Goal: Information Seeking & Learning: Learn about a topic

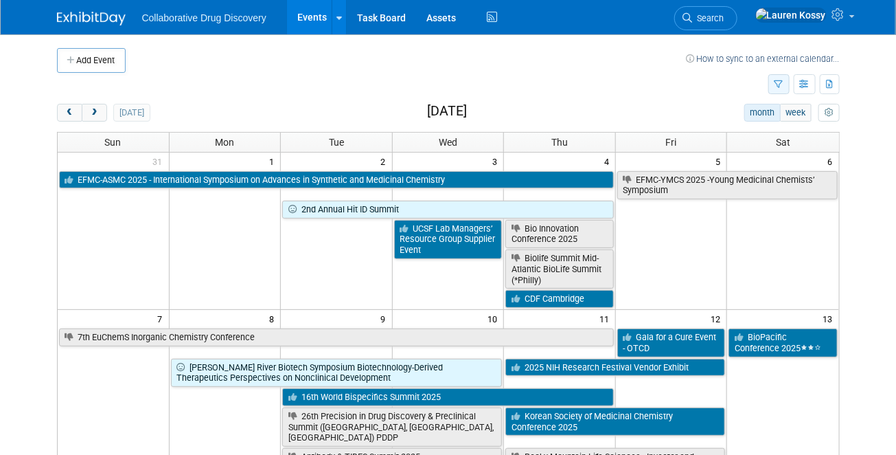
click at [771, 76] on button "button" at bounding box center [779, 84] width 21 height 20
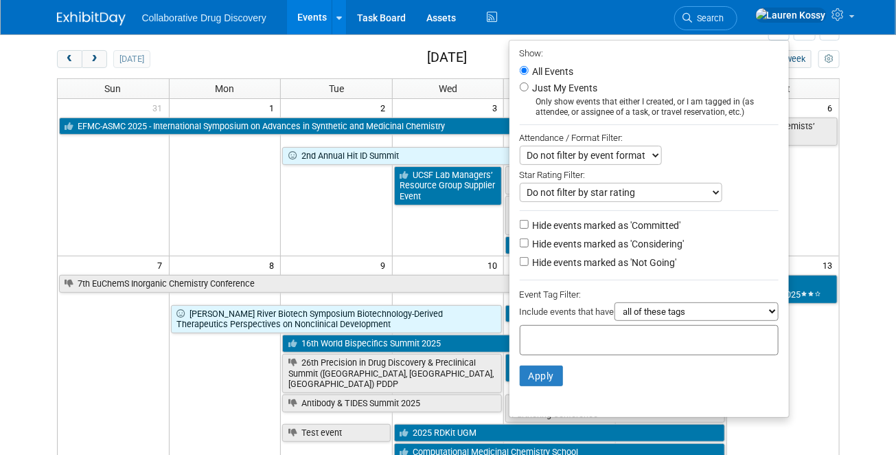
click at [647, 310] on select "all of these tags any one of these tags only and exactly these specific tags" at bounding box center [697, 311] width 164 height 19
click at [561, 349] on div at bounding box center [649, 340] width 259 height 30
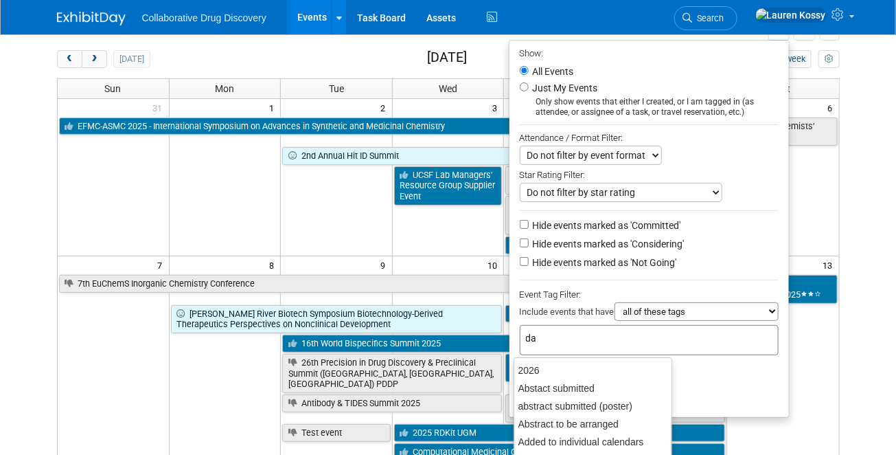
type input "dan"
type input "eu"
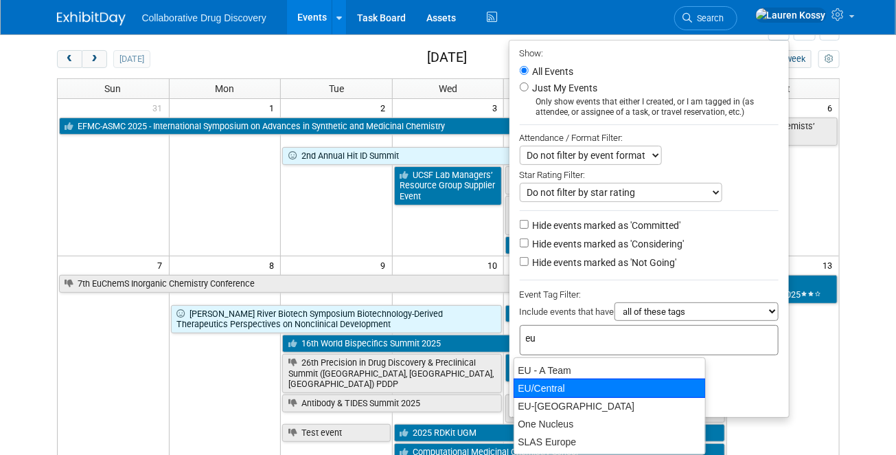
click at [574, 383] on div "EU/Central" at bounding box center [610, 387] width 192 height 19
type input "EU/Central"
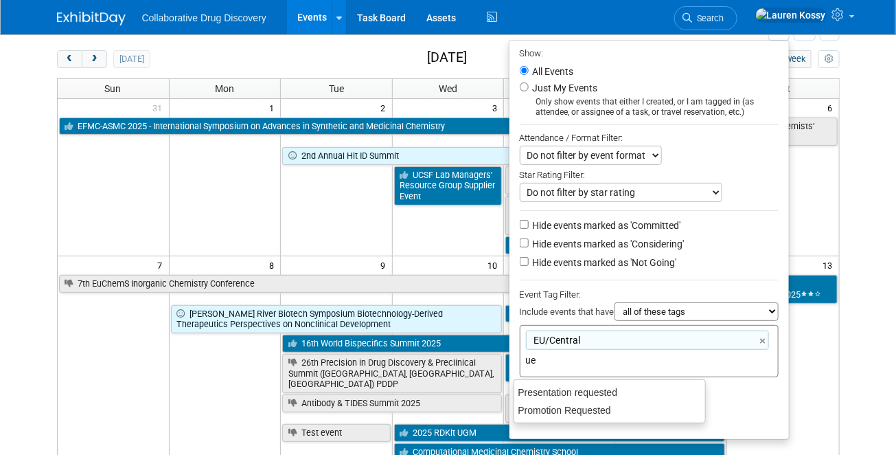
type input "u"
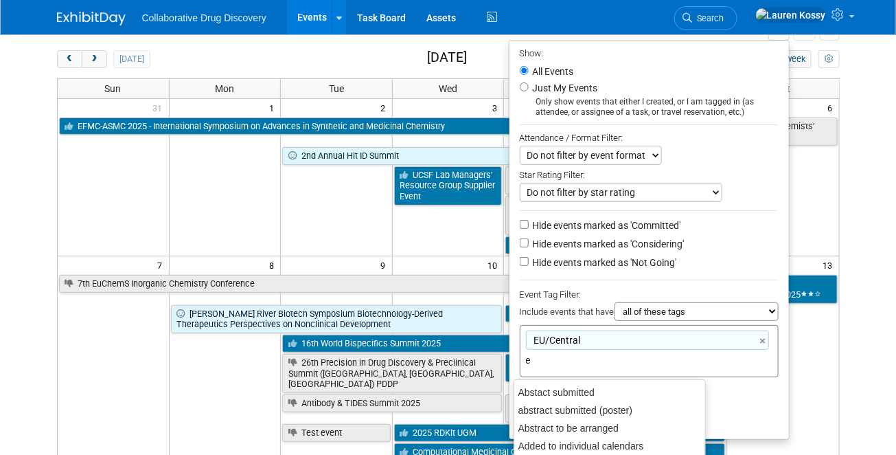
type input "eu"
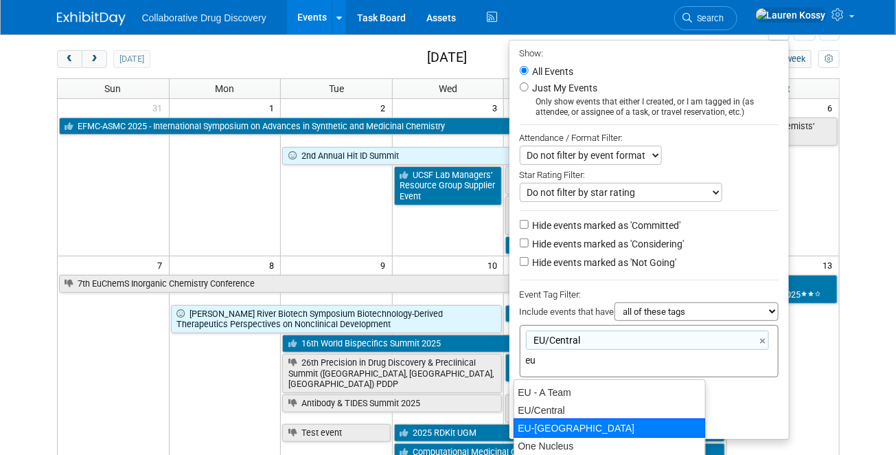
click at [555, 431] on div "EU-West Pod" at bounding box center [610, 427] width 192 height 19
type input "EU/Central, EU-West Pod"
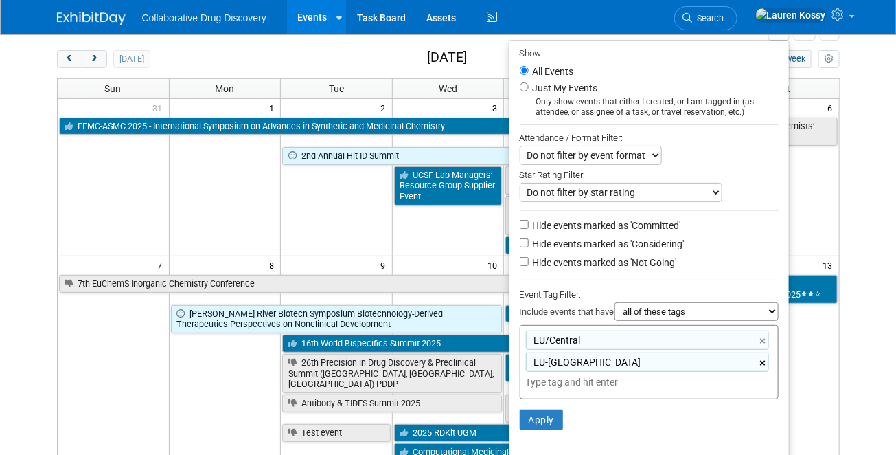
click at [767, 359] on link "×" at bounding box center [764, 363] width 9 height 16
type input "EU/Central"
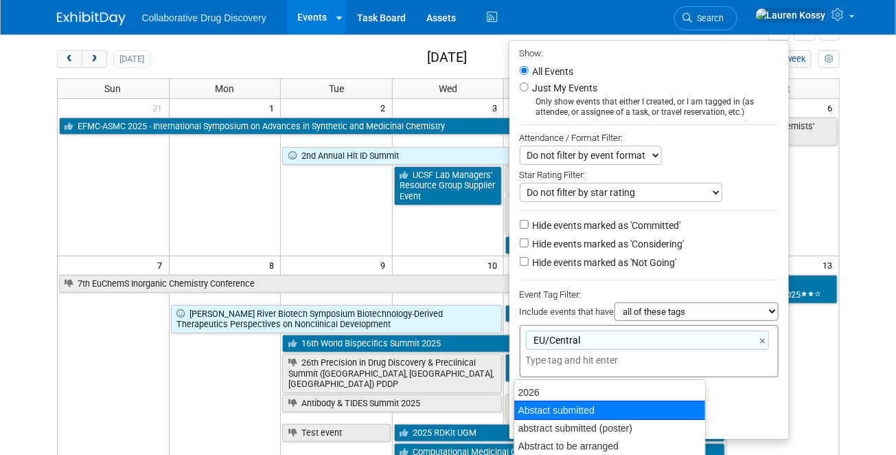
click at [734, 395] on li "Apply Clear Filters" at bounding box center [650, 397] width 280 height 41
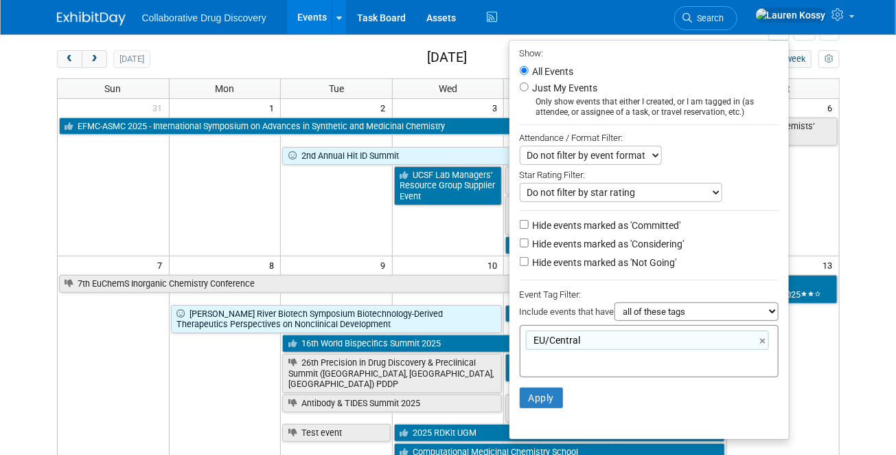
click at [543, 385] on li "Apply Clear Filters" at bounding box center [650, 397] width 280 height 41
click at [543, 397] on button "Apply" at bounding box center [542, 397] width 44 height 21
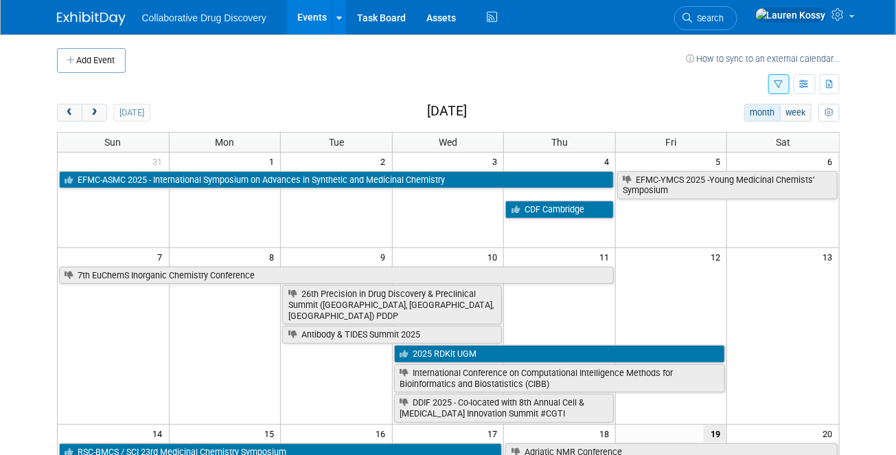
click at [775, 92] on button "button" at bounding box center [779, 84] width 21 height 20
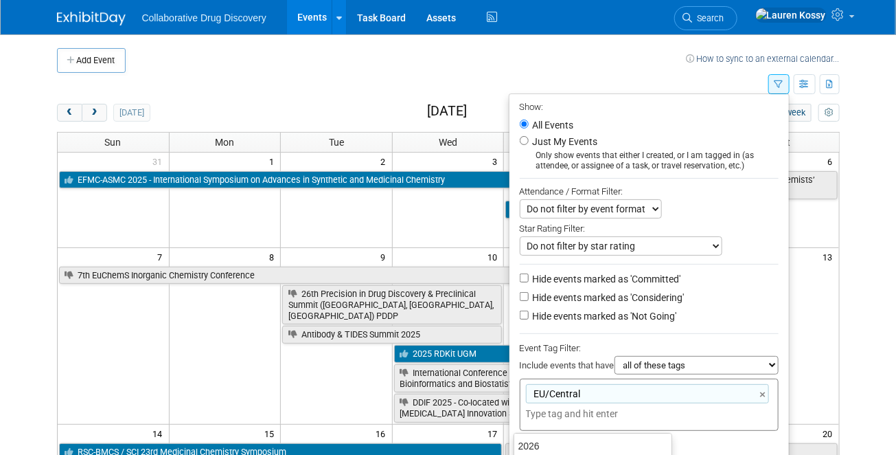
click at [593, 416] on input "text" at bounding box center [581, 414] width 110 height 14
type input "eu"
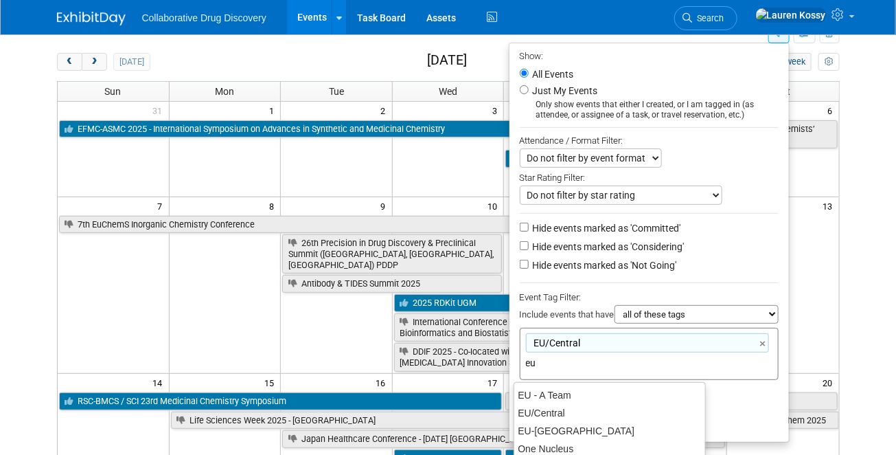
scroll to position [64, 0]
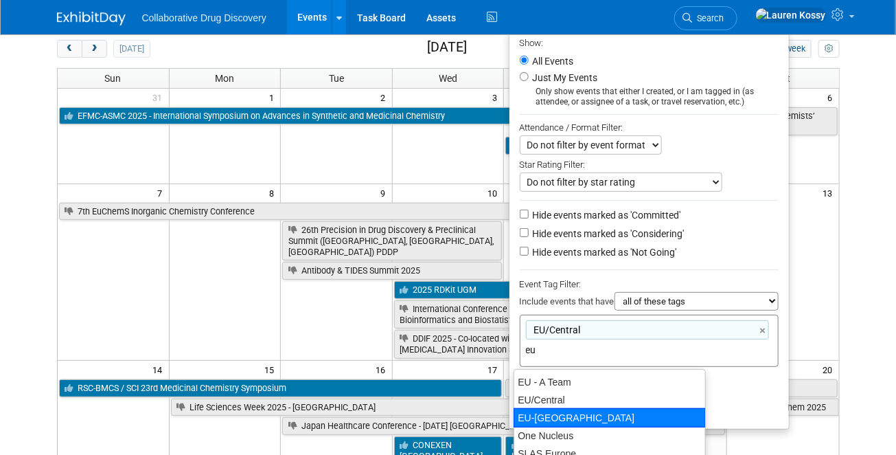
click at [565, 410] on div "EU-[GEOGRAPHIC_DATA]" at bounding box center [610, 417] width 192 height 19
type input "EU/[GEOGRAPHIC_DATA], [GEOGRAPHIC_DATA]-[GEOGRAPHIC_DATA]"
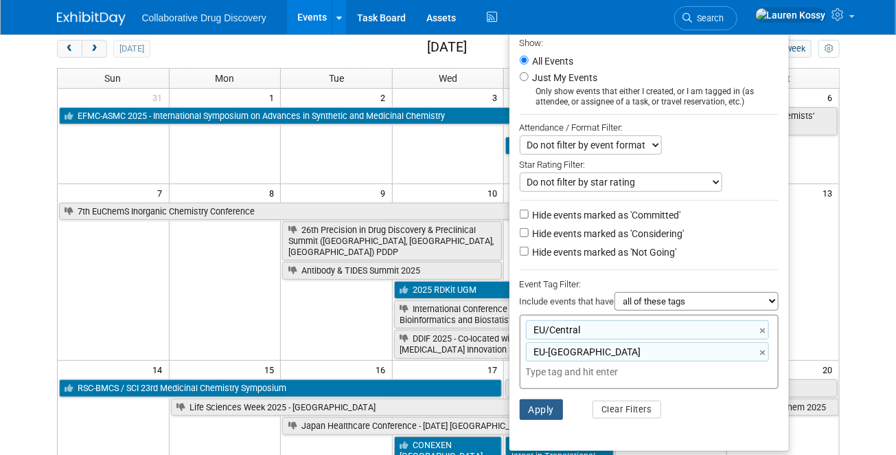
click at [535, 411] on button "Apply" at bounding box center [542, 409] width 44 height 21
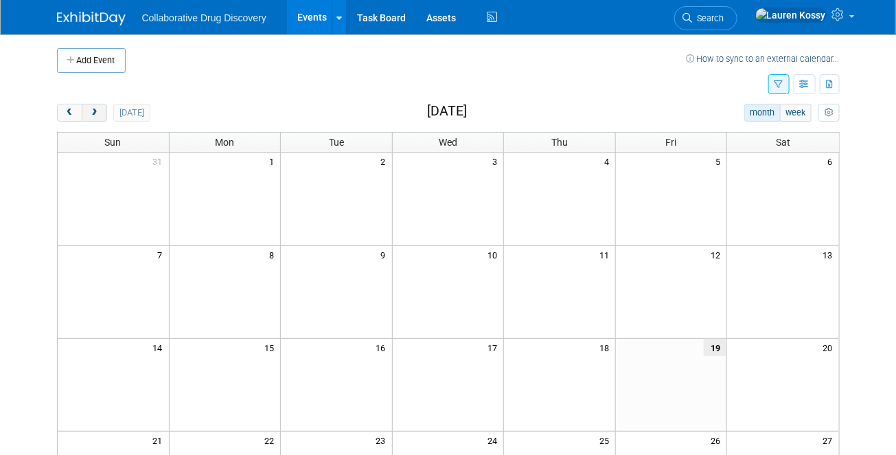
click at [102, 114] on button "next" at bounding box center [94, 113] width 25 height 18
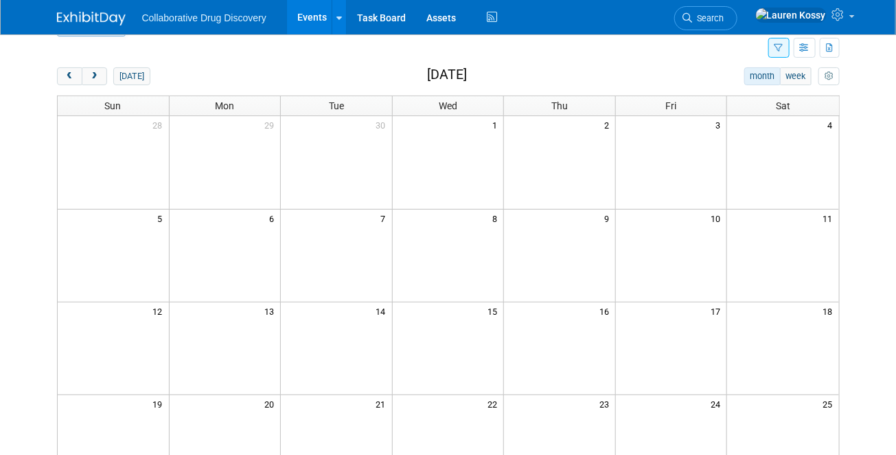
scroll to position [12, 0]
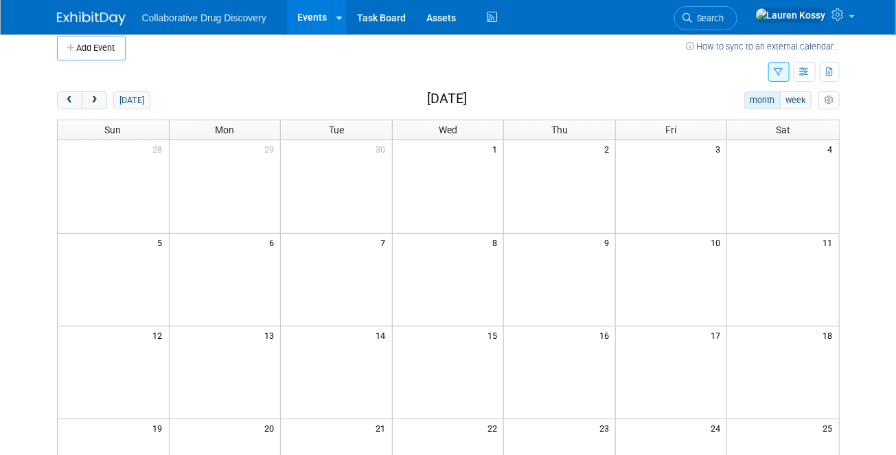
click at [771, 69] on button "button" at bounding box center [779, 72] width 21 height 20
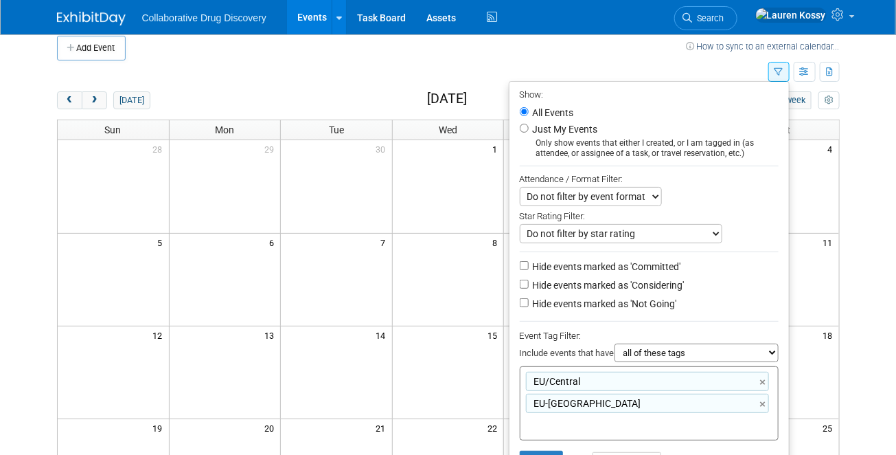
click at [664, 351] on select "all of these tags any one of these tags only and exactly these specific tags" at bounding box center [697, 352] width 164 height 19
select select "any"
click at [615, 345] on select "all of these tags any one of these tags only and exactly these specific tags" at bounding box center [697, 352] width 164 height 19
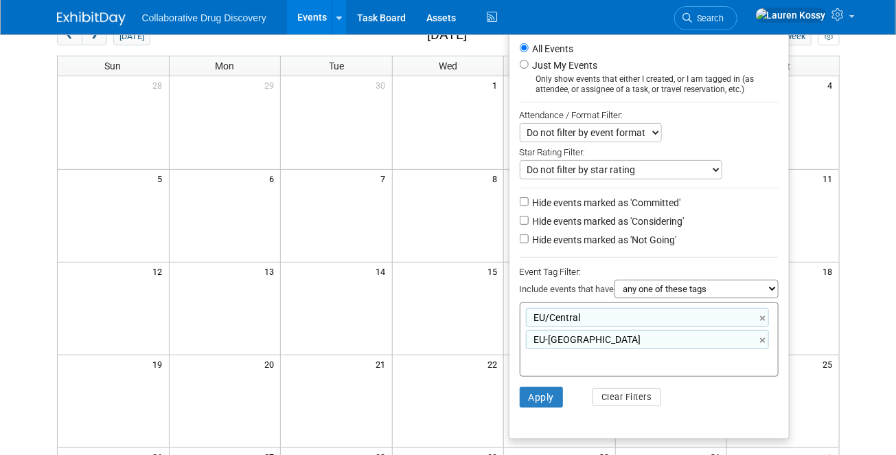
scroll to position [78, 0]
click at [522, 398] on button "Apply" at bounding box center [542, 395] width 44 height 21
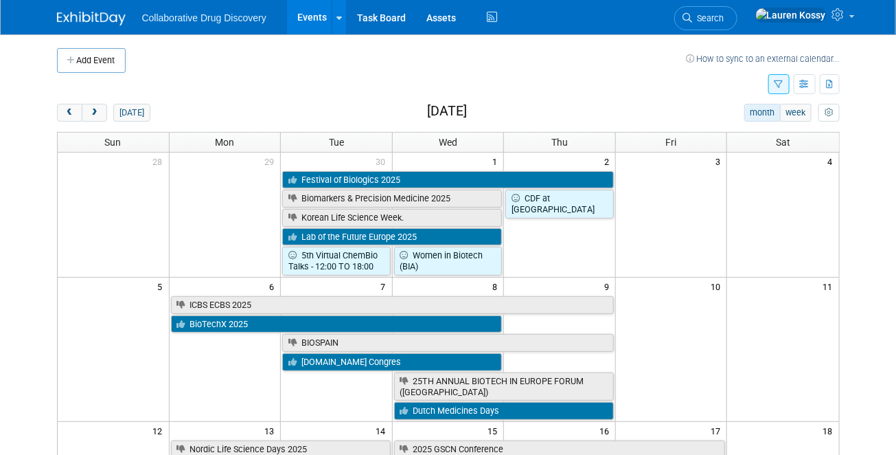
click at [780, 78] on button "button" at bounding box center [779, 84] width 21 height 20
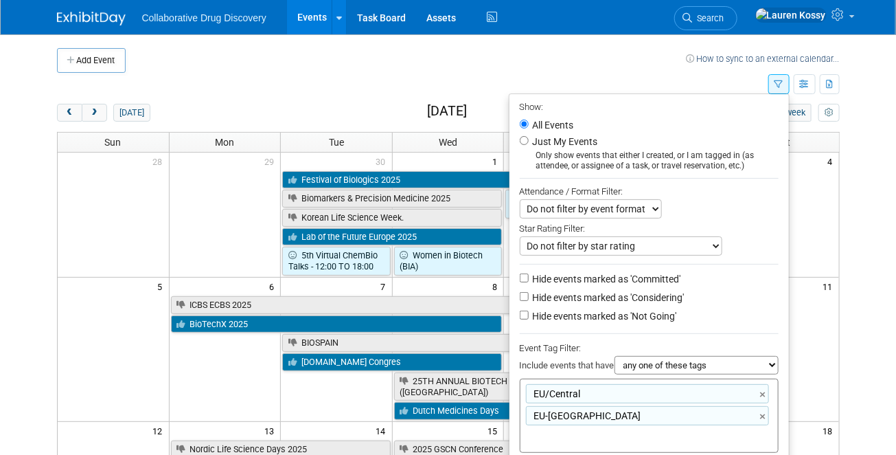
click at [638, 370] on select "all of these tags any one of these tags only and exactly these specific tags" at bounding box center [697, 365] width 164 height 19
click at [587, 316] on label "Hide events marked as 'Not Going'" at bounding box center [603, 316] width 147 height 14
click at [529, 316] on input "Hide events marked as 'Not Going'" at bounding box center [524, 314] width 9 height 9
checkbox input "true"
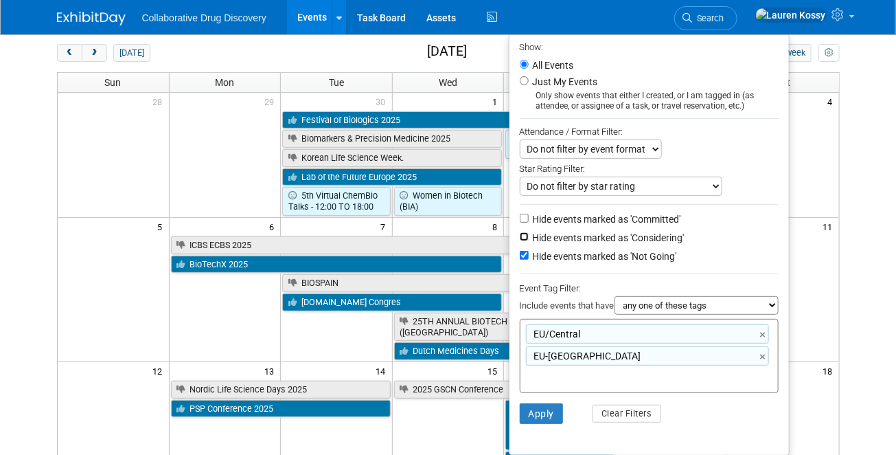
click at [520, 236] on input "Hide events marked as 'Considering'" at bounding box center [524, 236] width 9 height 9
checkbox input "true"
click at [541, 403] on li "Apply Clear Filters" at bounding box center [650, 413] width 280 height 41
click at [540, 409] on button "Apply" at bounding box center [542, 413] width 44 height 21
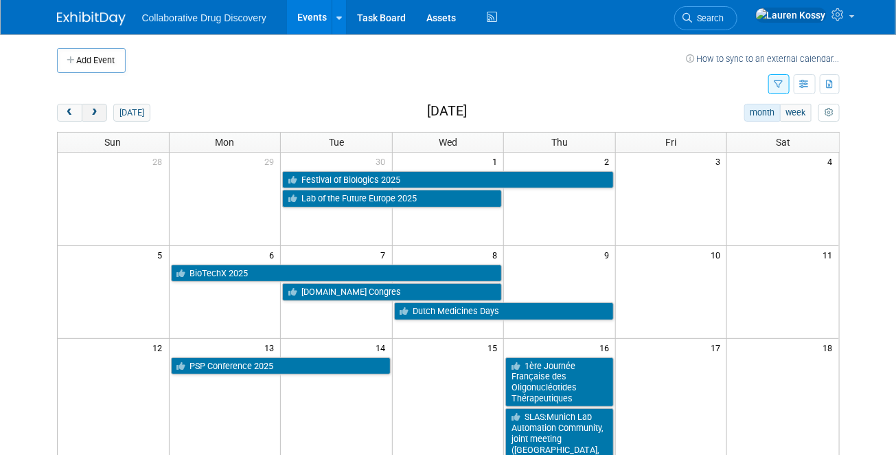
click at [97, 119] on button "next" at bounding box center [94, 113] width 25 height 18
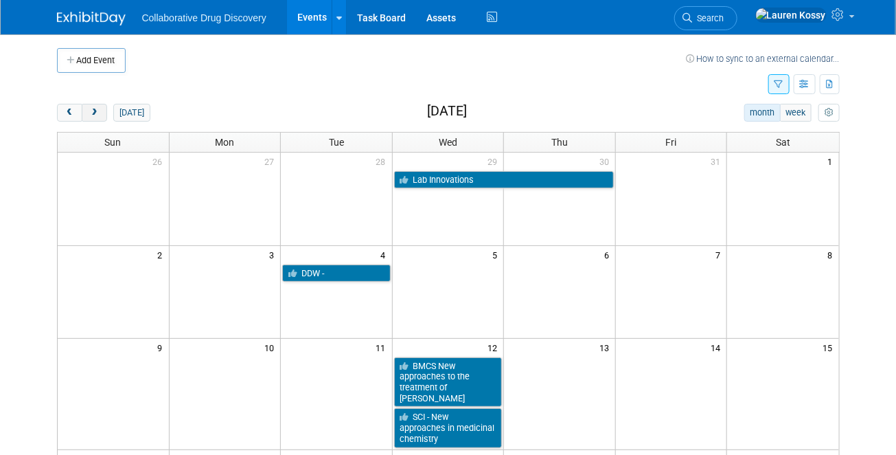
click at [91, 117] on button "next" at bounding box center [94, 113] width 25 height 18
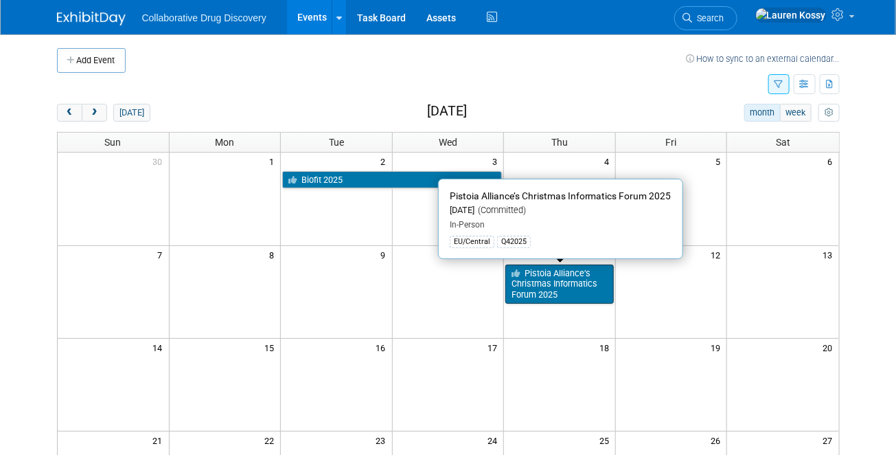
scroll to position [90, 0]
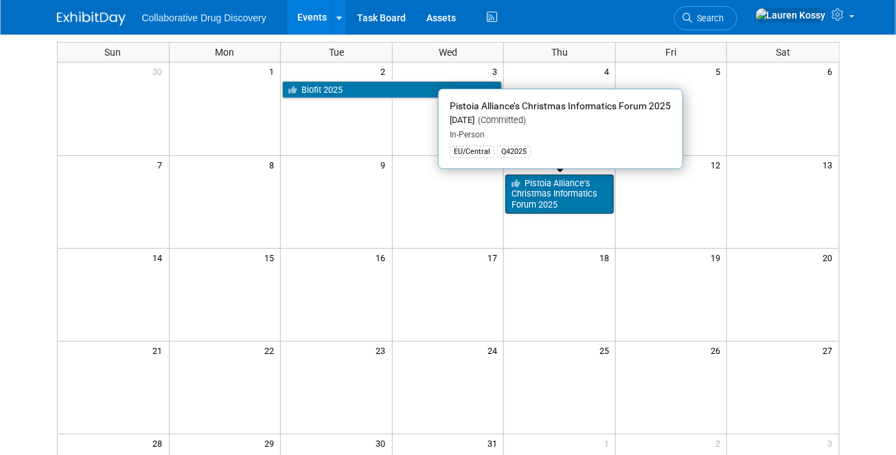
click at [572, 208] on link "Pistoia Alliance’s Christmas Informatics Forum 2025" at bounding box center [560, 193] width 109 height 39
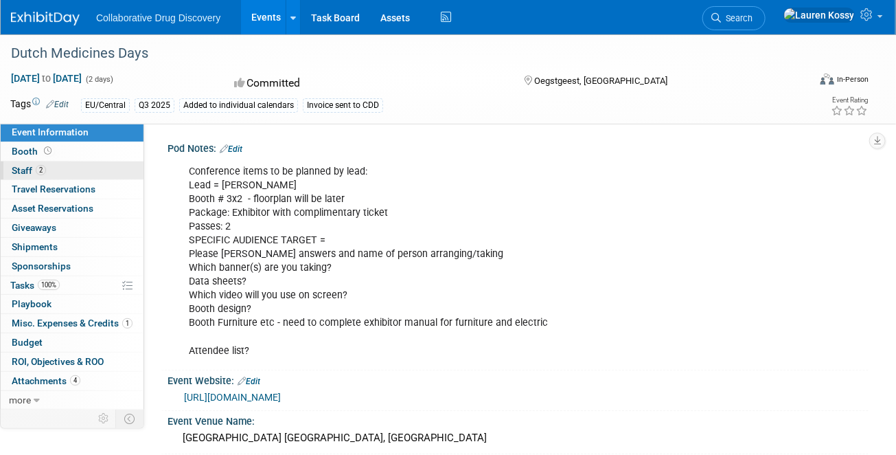
click at [76, 174] on link "2 Staff 2" at bounding box center [72, 170] width 143 height 19
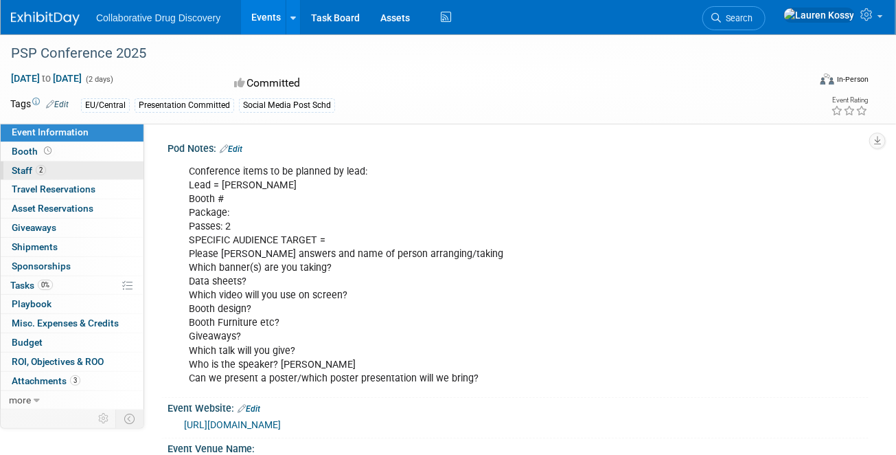
click at [86, 174] on link "2 Staff 2" at bounding box center [72, 170] width 143 height 19
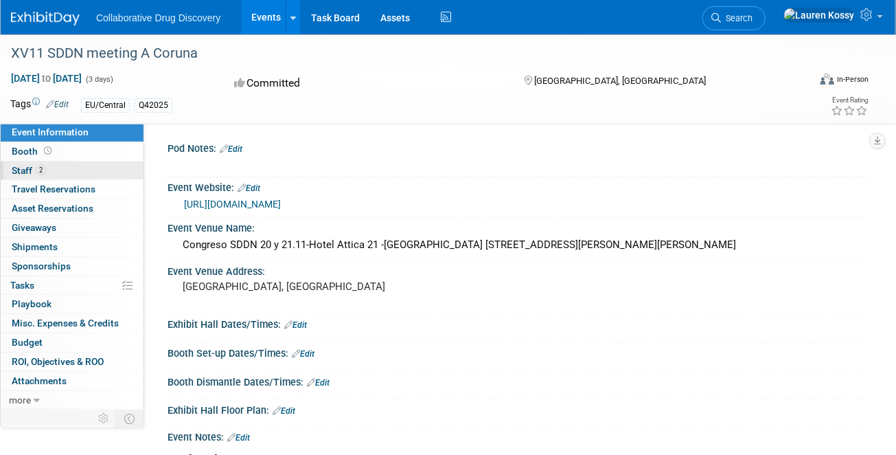
click at [61, 174] on link "2 Staff 2" at bounding box center [72, 170] width 143 height 19
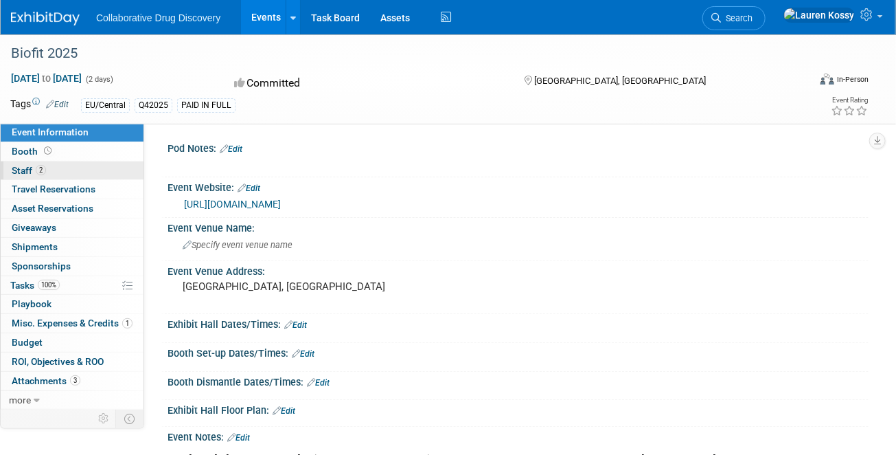
click at [27, 177] on link "2 Staff 2" at bounding box center [72, 170] width 143 height 19
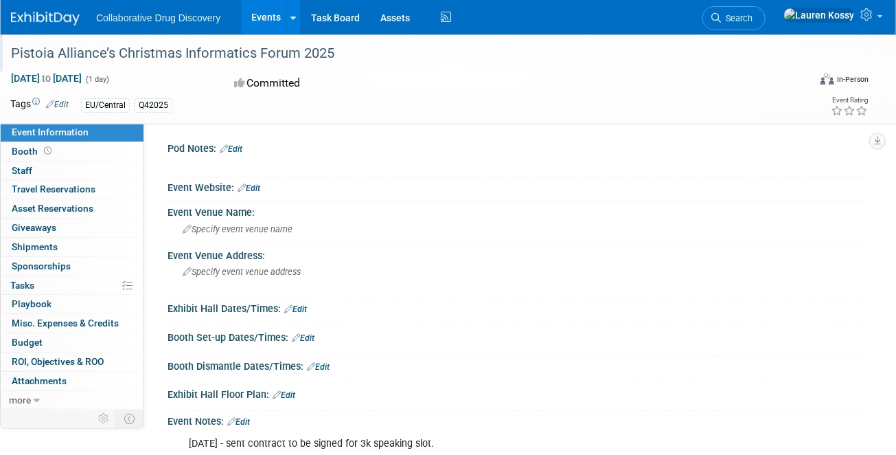
drag, startPoint x: 335, startPoint y: 57, endPoint x: 14, endPoint y: 42, distance: 321.2
click at [14, 42] on div "Pistoia Alliance’s Christmas Informatics Forum 2025" at bounding box center [400, 53] width 789 height 25
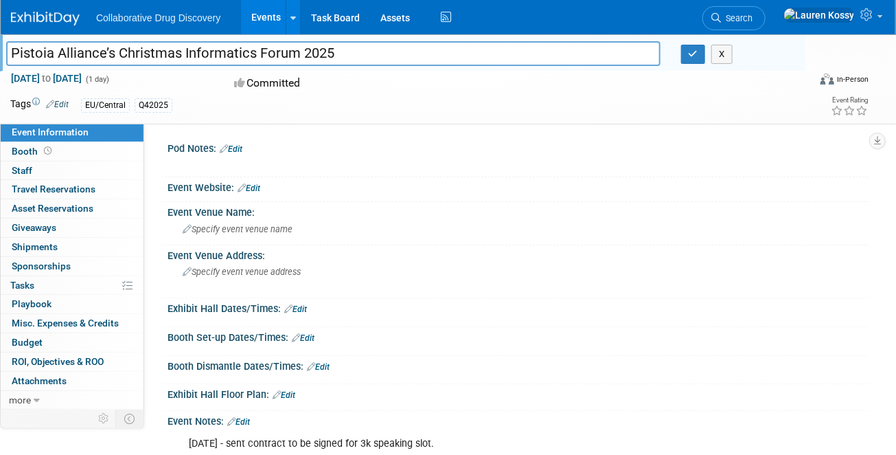
click at [295, 41] on div at bounding box center [406, 40] width 800 height 12
click at [295, 45] on input "Pistoia Alliance’s Christmas Informatics Forum 2025" at bounding box center [333, 53] width 655 height 24
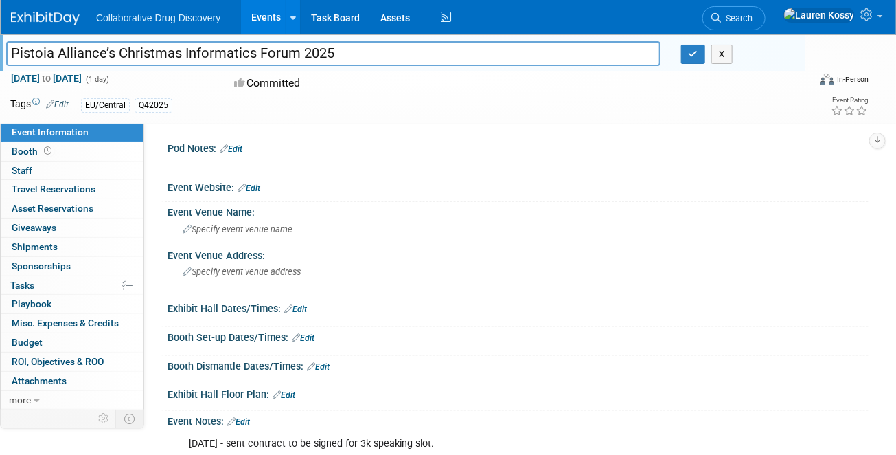
click at [295, 45] on input "Pistoia Alliance’s Christmas Informatics Forum 2025" at bounding box center [333, 53] width 655 height 24
click at [497, 115] on div "Tags Edit EU/Central Q42025" at bounding box center [366, 105] width 712 height 21
